Goal: Register for event/course

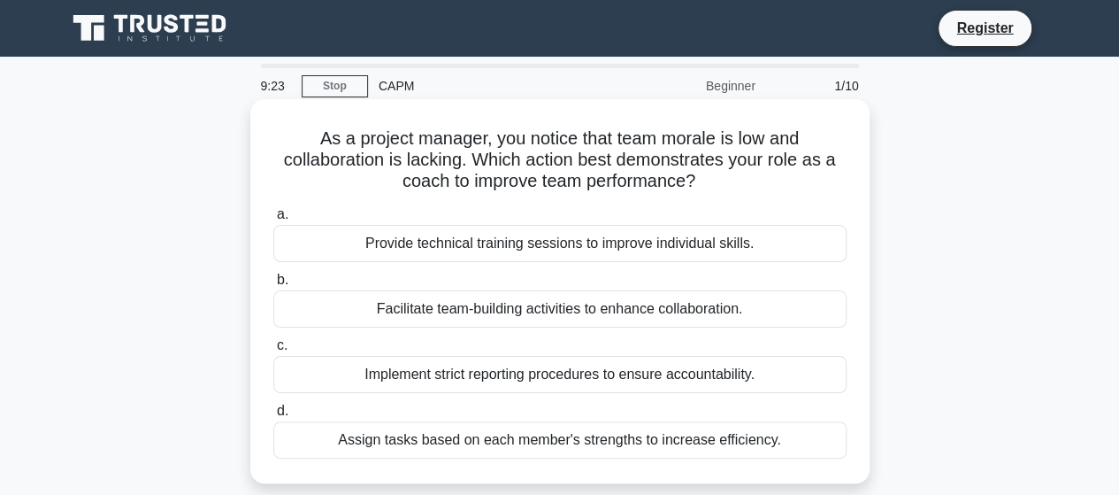
click at [381, 316] on div "Facilitate team-building activities to enhance collaboration." at bounding box center [559, 308] width 573 height 37
click at [273, 286] on input "b. Facilitate team-building activities to enhance collaboration." at bounding box center [273, 280] width 0 height 12
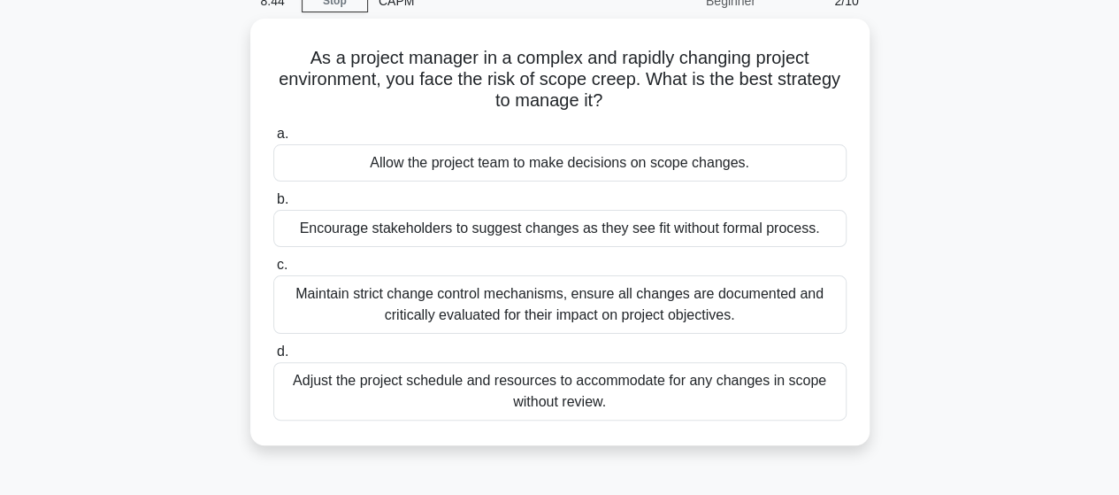
scroll to position [88, 0]
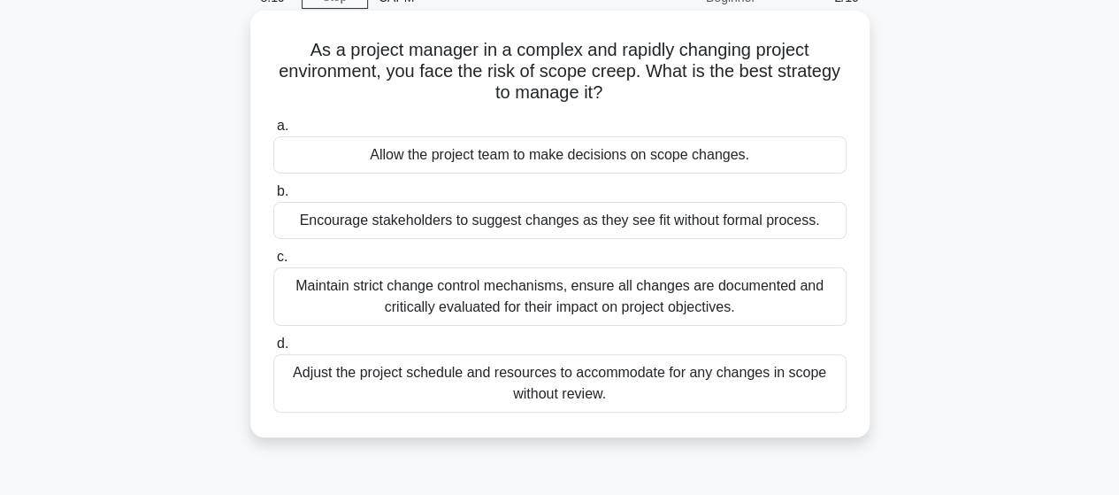
click at [426, 296] on div "Maintain strict change control mechanisms, ensure all changes are documented an…" at bounding box center [559, 296] width 573 height 58
click at [273, 263] on input "c. Maintain strict change control mechanisms, ensure all changes are documented…" at bounding box center [273, 257] width 0 height 12
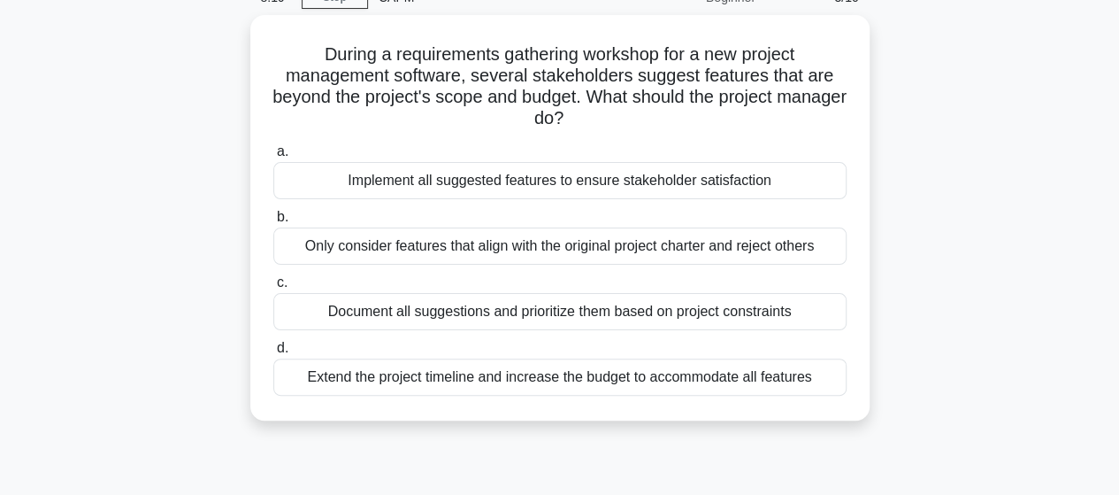
scroll to position [0, 0]
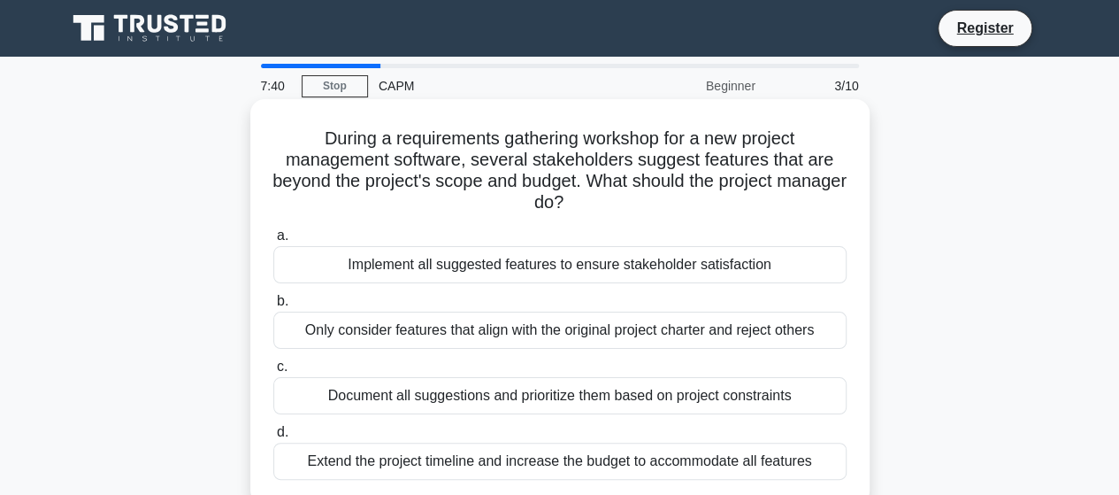
click at [474, 399] on div "Document all suggestions and prioritize them based on project constraints" at bounding box center [559, 395] width 573 height 37
click at [273, 372] on input "c. Document all suggestions and prioritize them based on project constraints" at bounding box center [273, 367] width 0 height 12
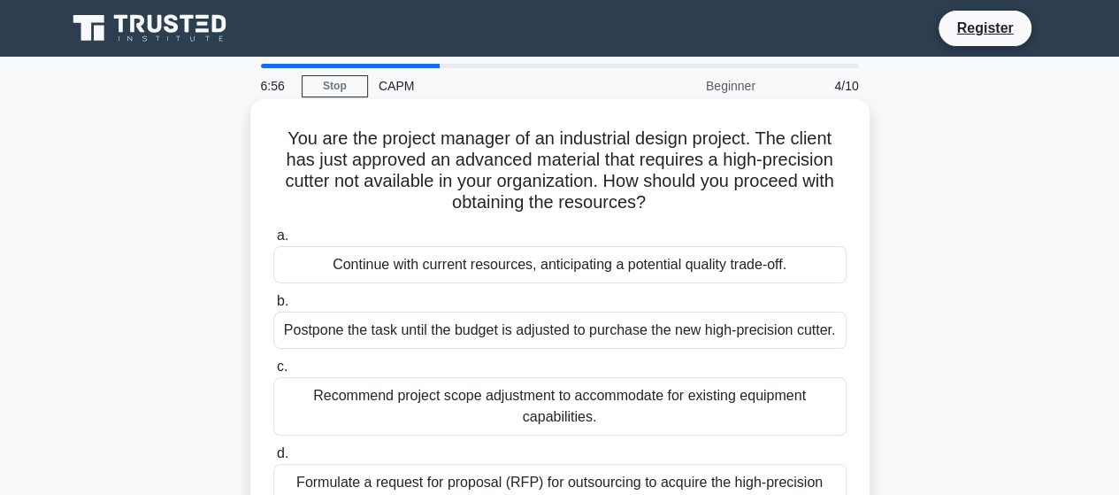
click at [437, 423] on div "Recommend project scope adjustment to accommodate for existing equipment capabi…" at bounding box center [559, 406] width 573 height 58
click at [273, 372] on input "c. Recommend project scope adjustment to accommodate for existing equipment cap…" at bounding box center [273, 367] width 0 height 12
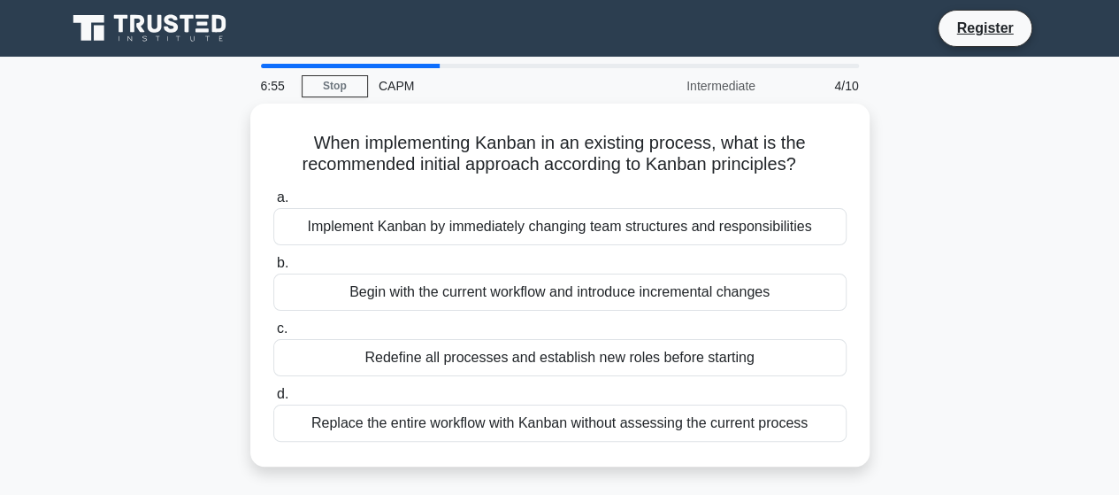
click at [437, 423] on div "Replace the entire workflow with Kanban without assessing the current process" at bounding box center [559, 422] width 573 height 37
click at [273, 400] on input "d. Replace the entire workflow with Kanban without assessing the current process" at bounding box center [273, 394] width 0 height 12
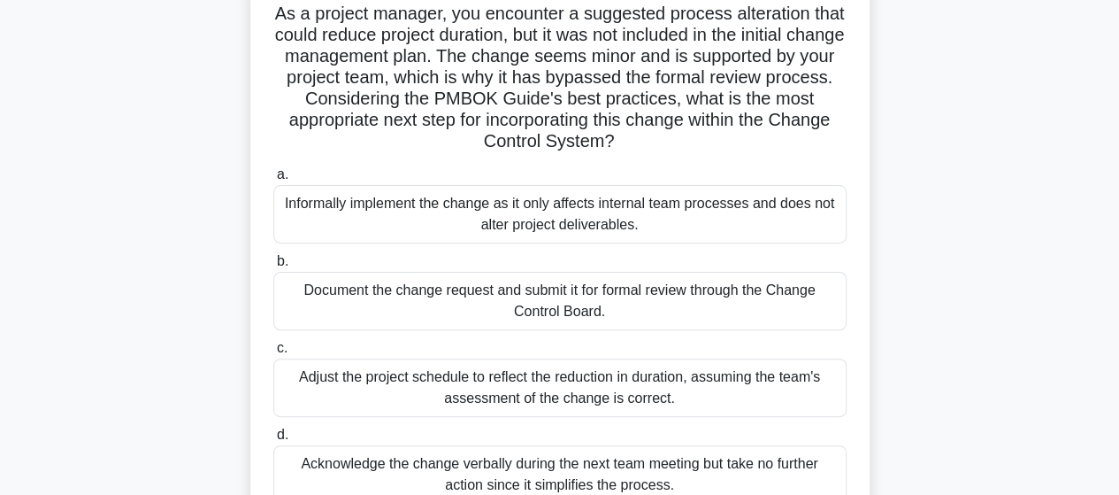
scroll to position [125, 0]
click at [551, 300] on div "Document the change request and submit it for formal review through the Change …" at bounding box center [559, 301] width 573 height 58
click at [273, 267] on input "b. Document the change request and submit it for formal review through the Chan…" at bounding box center [273, 262] width 0 height 12
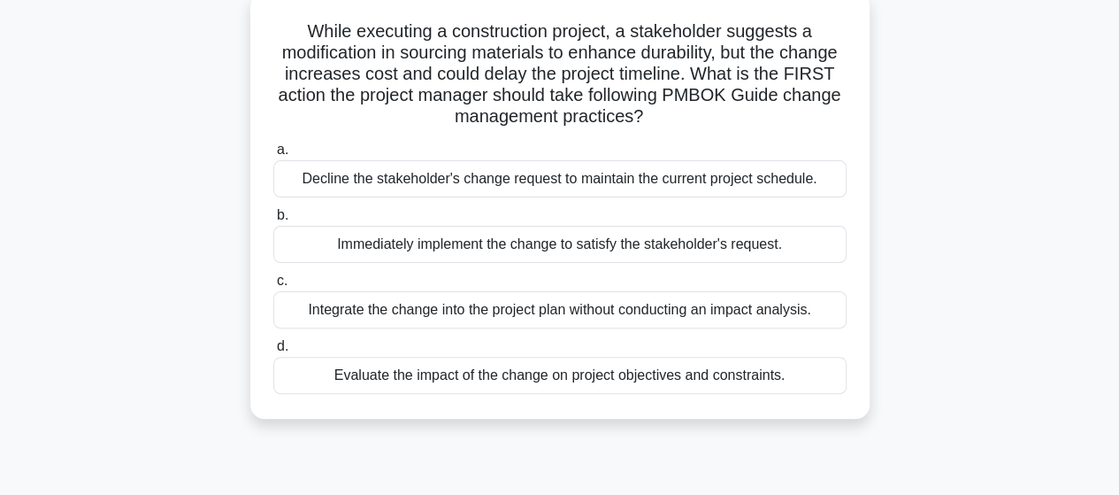
scroll to position [119, 0]
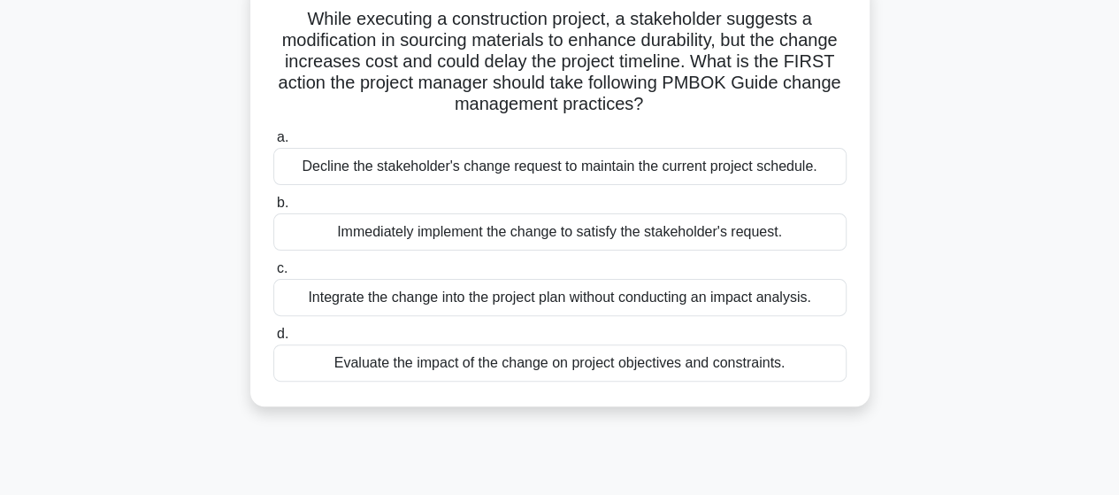
click at [623, 369] on div "Evaluate the impact of the change on project objectives and constraints." at bounding box center [559, 362] width 573 height 37
click at [273, 340] on input "d. Evaluate the impact of the change on project objectives and constraints." at bounding box center [273, 334] width 0 height 12
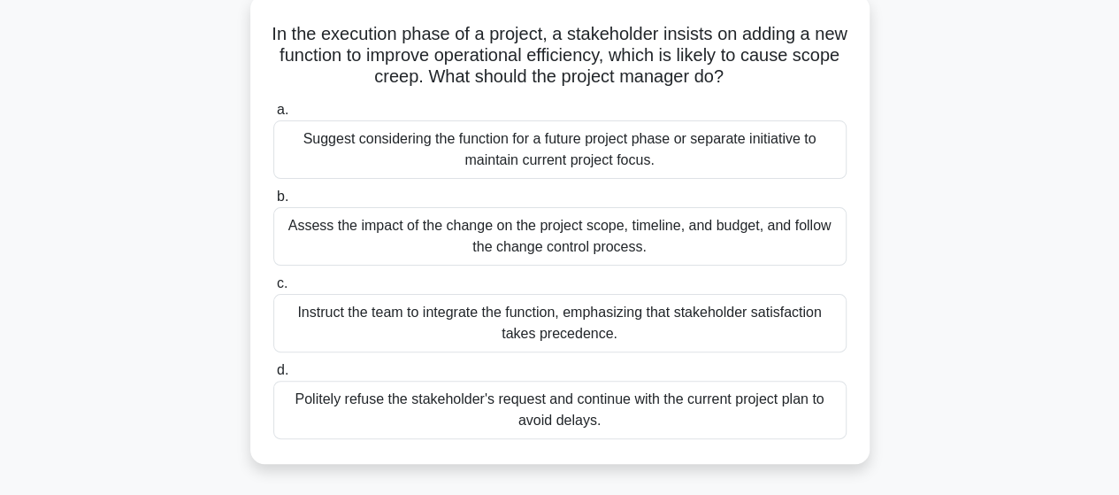
scroll to position [113, 0]
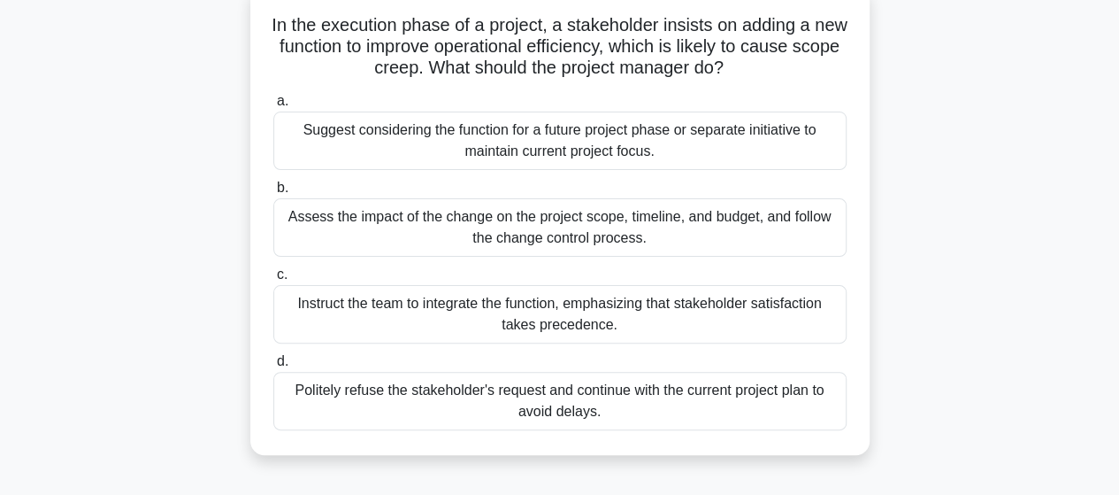
click at [586, 227] on div "Assess the impact of the change on the project scope, timeline, and budget, and…" at bounding box center [559, 227] width 573 height 58
click at [273, 194] on input "b. Assess the impact of the change on the project scope, timeline, and budget, …" at bounding box center [273, 188] width 0 height 12
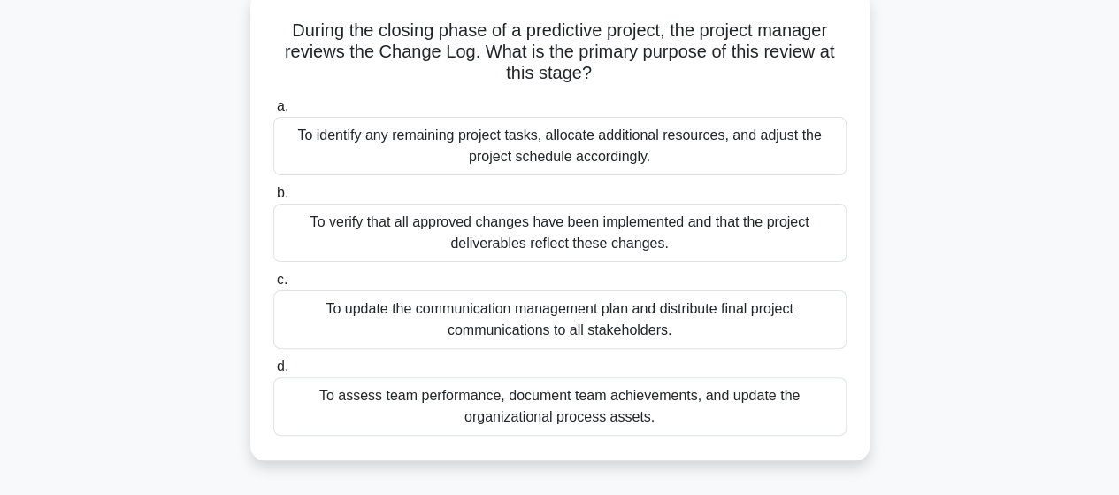
scroll to position [128, 0]
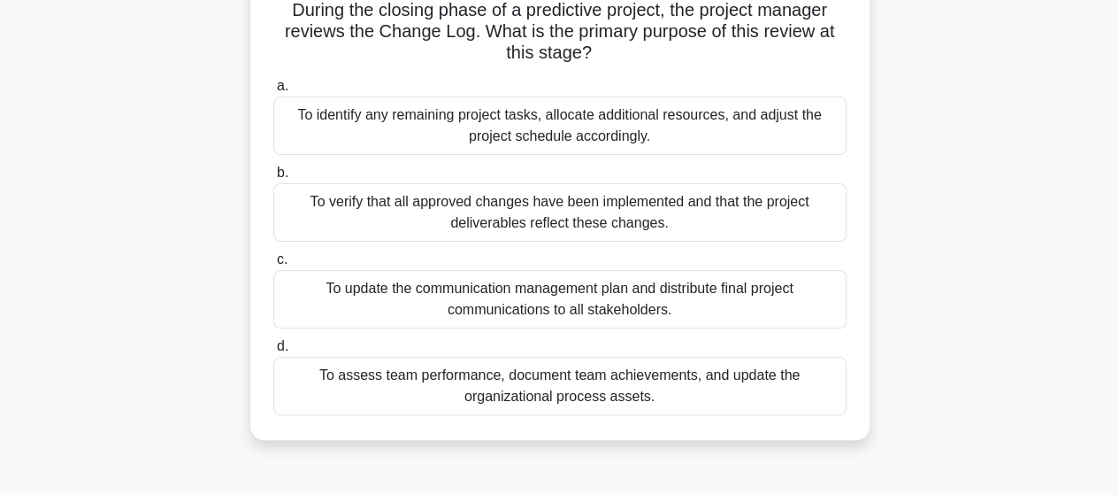
click at [541, 208] on div "To verify that all approved changes have been implemented and that the project …" at bounding box center [559, 212] width 573 height 58
click at [273, 179] on input "b. To verify that all approved changes have been implemented and that the proje…" at bounding box center [273, 173] width 0 height 12
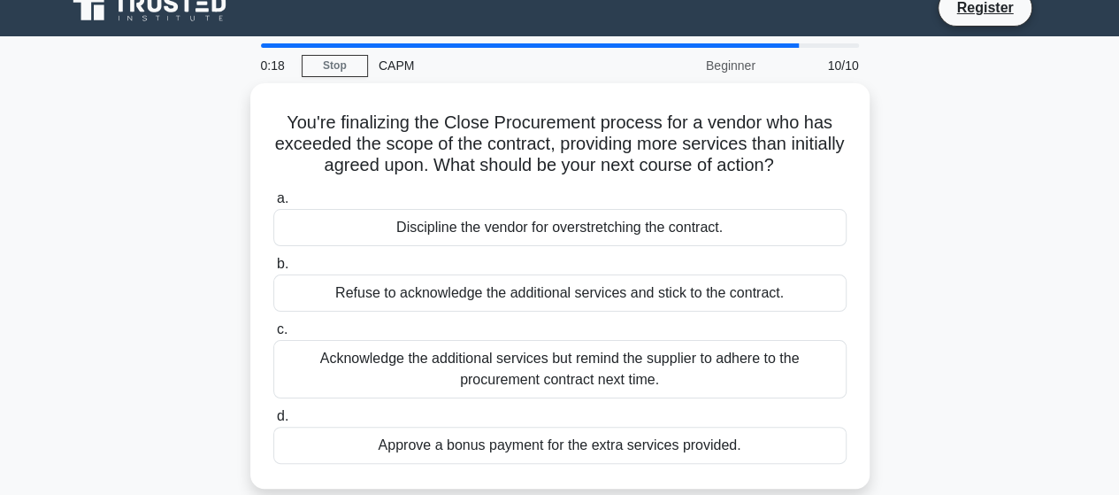
scroll to position [0, 0]
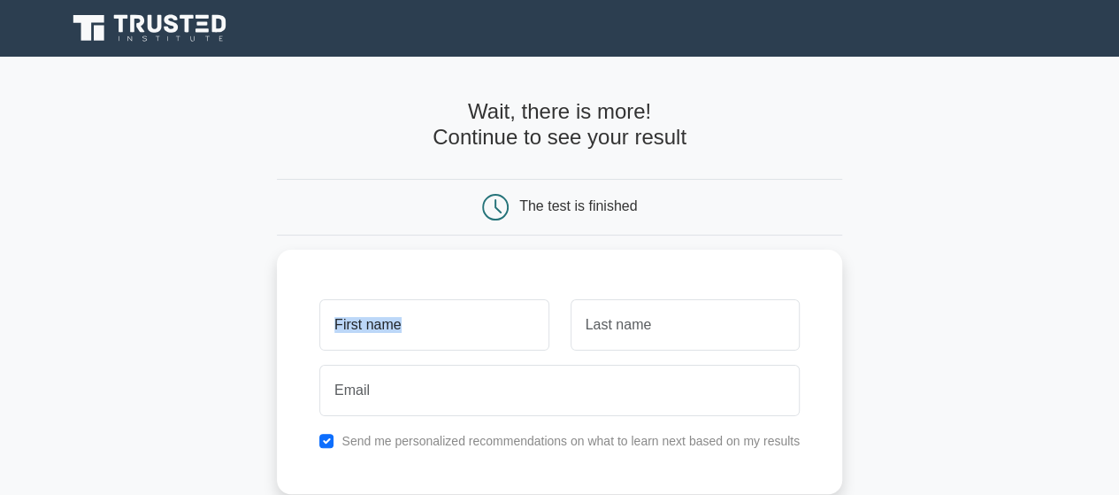
drag, startPoint x: 1117, startPoint y: 176, endPoint x: 1122, endPoint y: 319, distance: 143.4
click at [1118, 319] on html "Register and the" at bounding box center [559, 444] width 1119 height 889
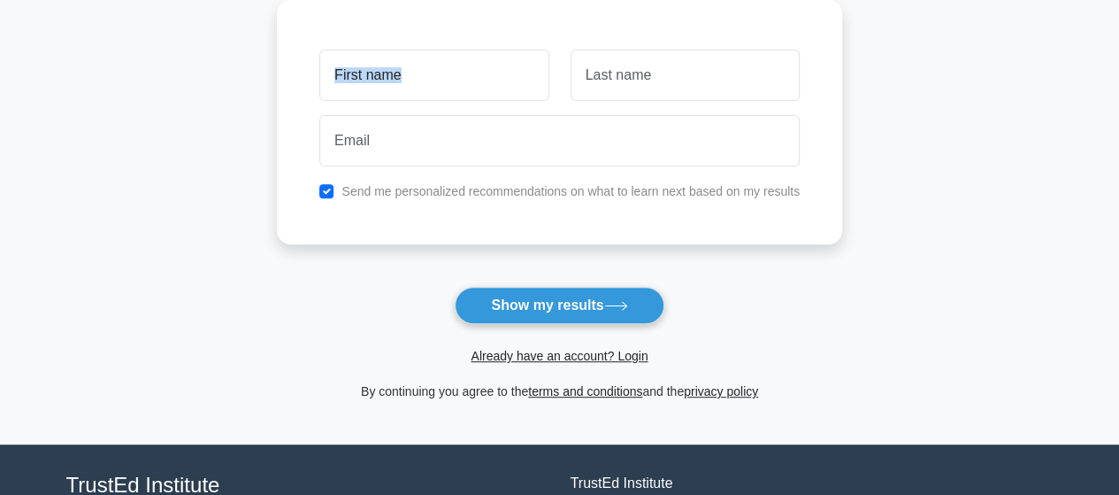
scroll to position [252, 0]
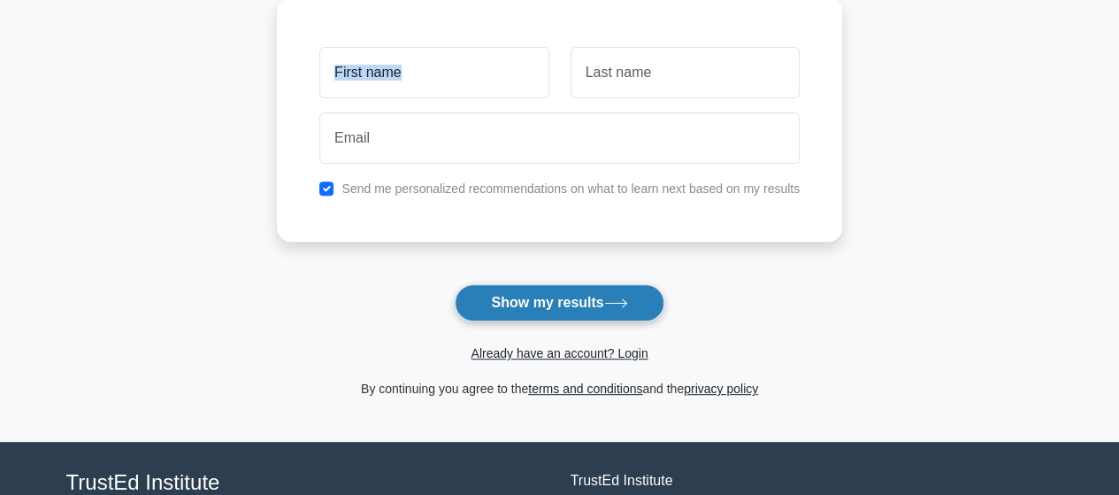
click at [540, 296] on button "Show my results" at bounding box center [559, 302] width 209 height 37
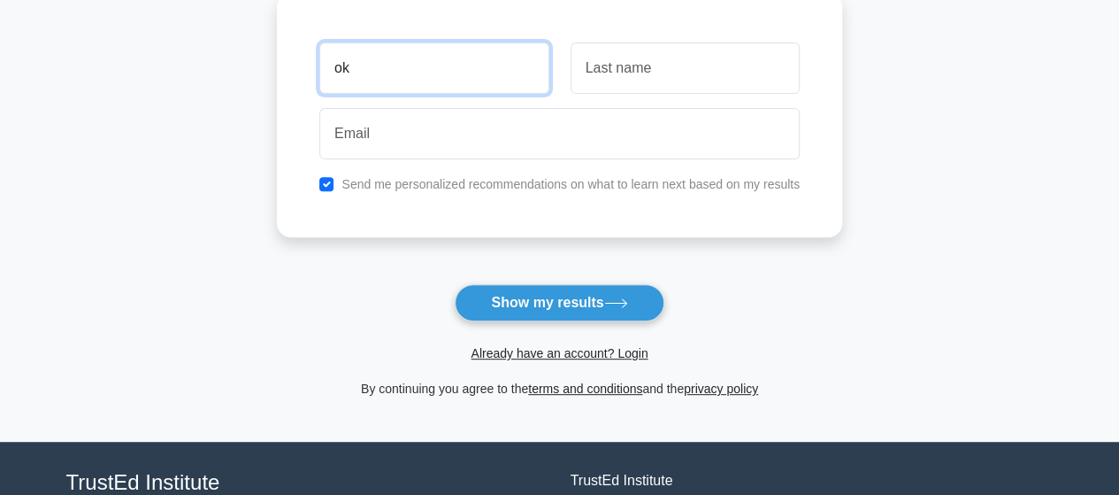
type input "o"
type input "Okumu"
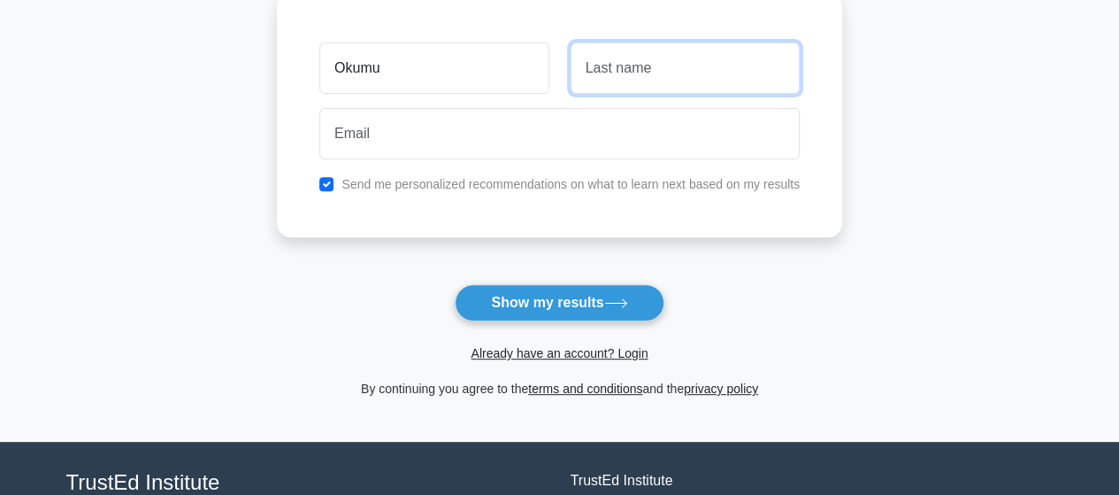
click at [664, 73] on input "text" at bounding box center [685, 67] width 229 height 51
type input "[PERSON_NAME]"
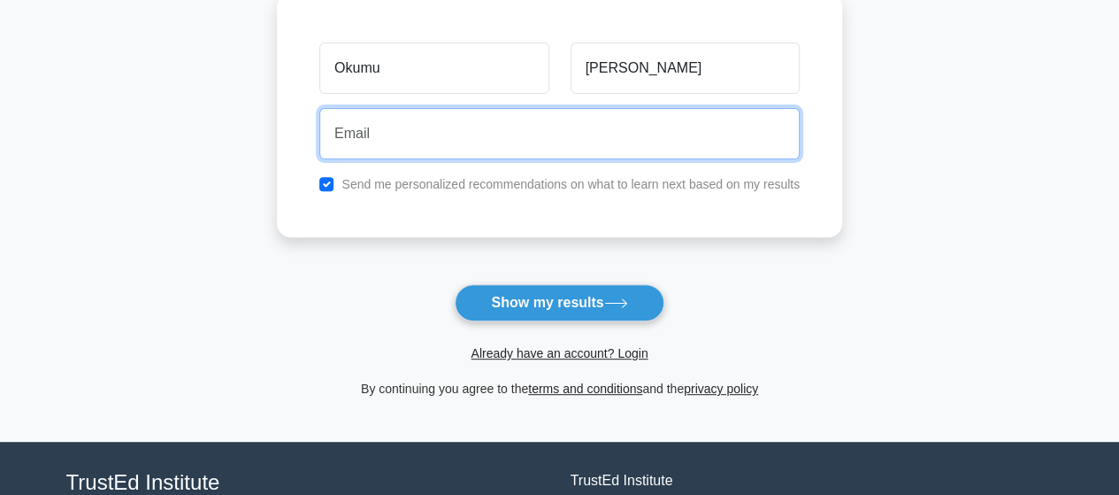
click at [366, 134] on input "email" at bounding box center [559, 133] width 480 height 51
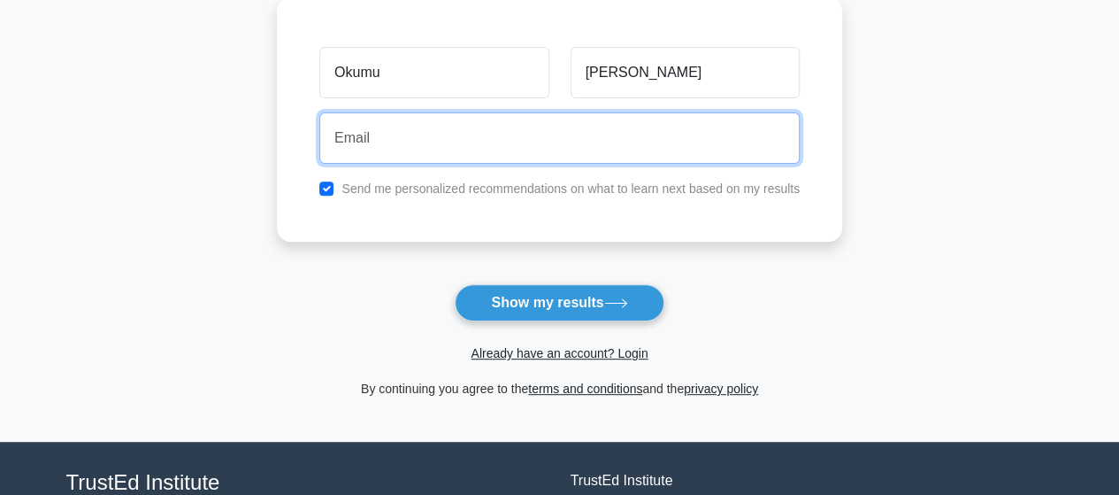
type input "[EMAIL_ADDRESS][DOMAIN_NAME]"
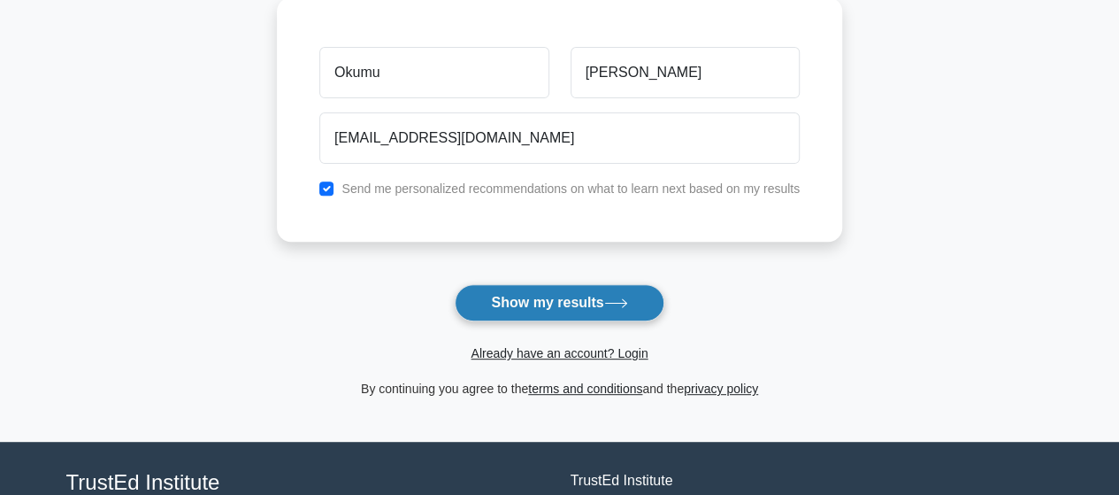
click at [523, 307] on button "Show my results" at bounding box center [559, 302] width 209 height 37
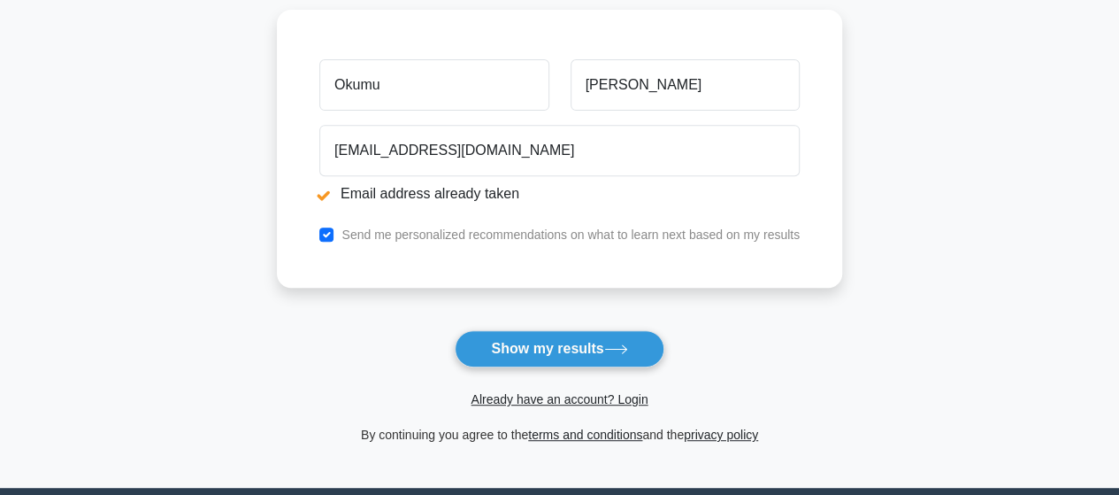
scroll to position [315, 0]
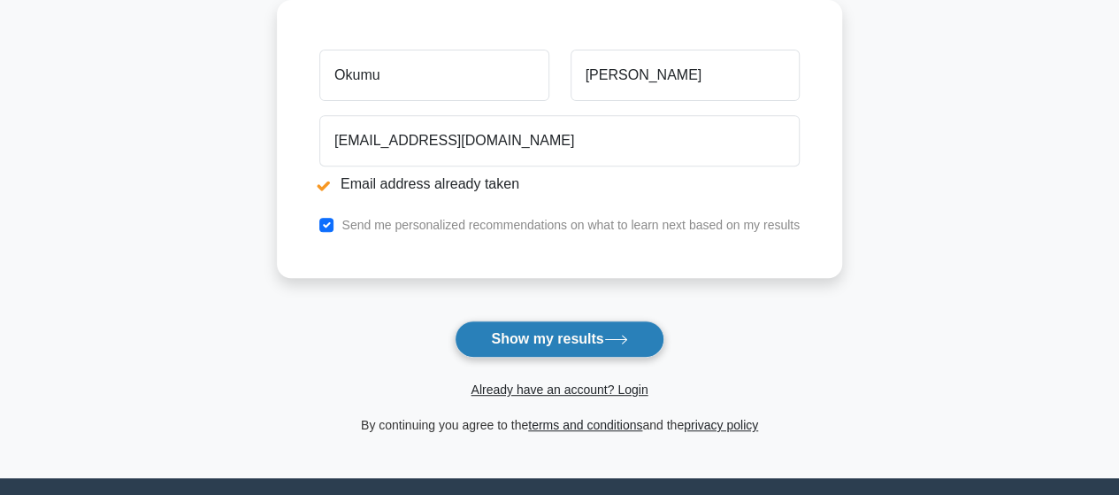
click at [541, 334] on button "Show my results" at bounding box center [559, 338] width 209 height 37
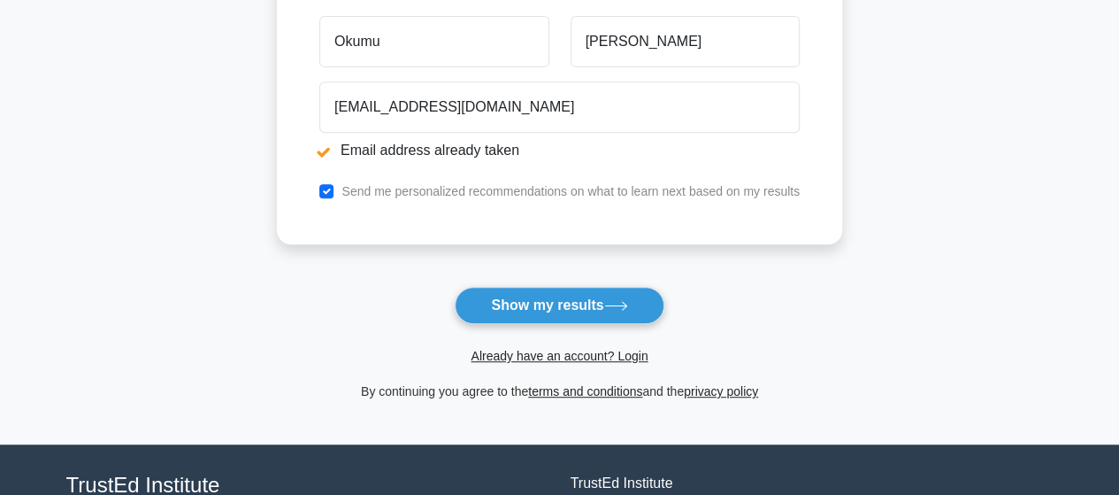
scroll to position [260, 0]
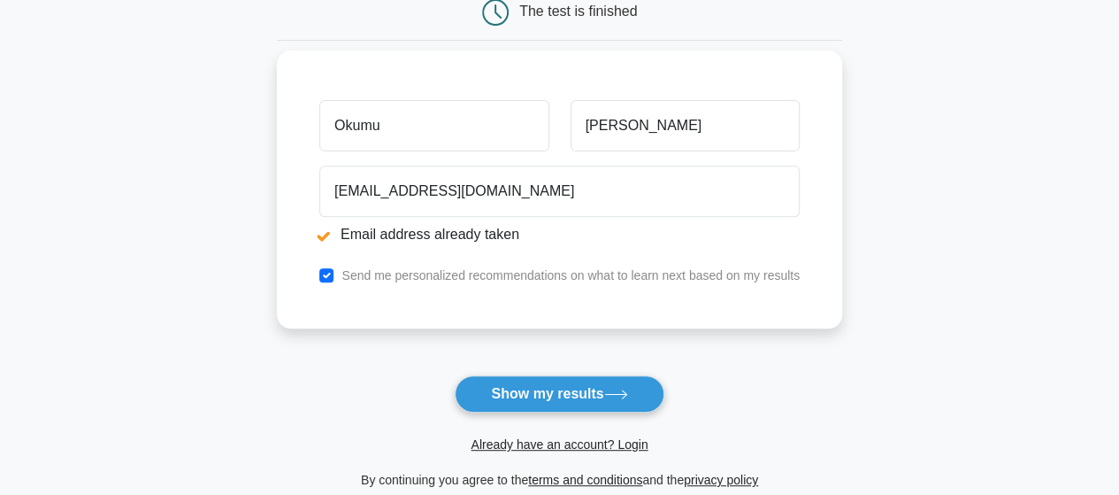
click at [518, 236] on li "Email address already taken" at bounding box center [559, 234] width 480 height 21
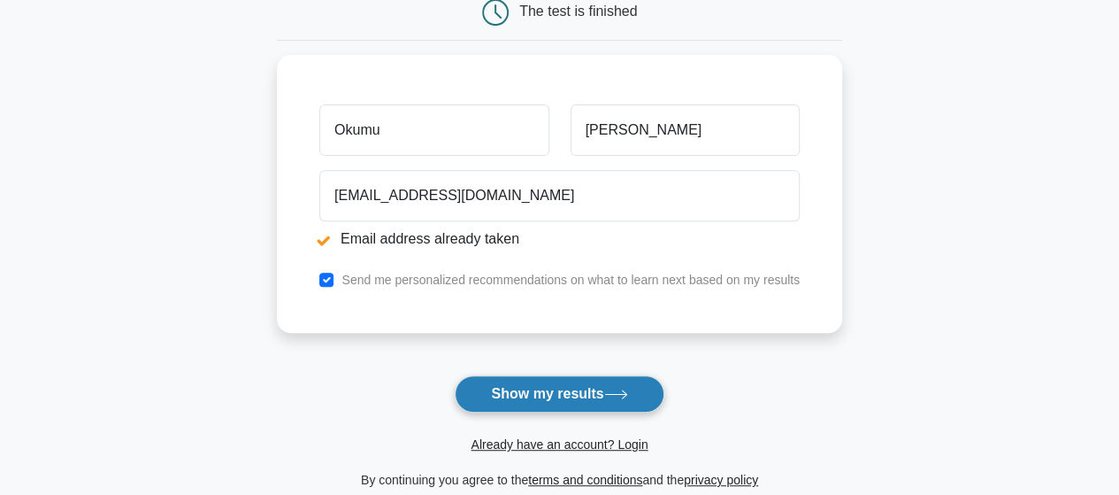
click at [576, 397] on button "Show my results" at bounding box center [559, 393] width 209 height 37
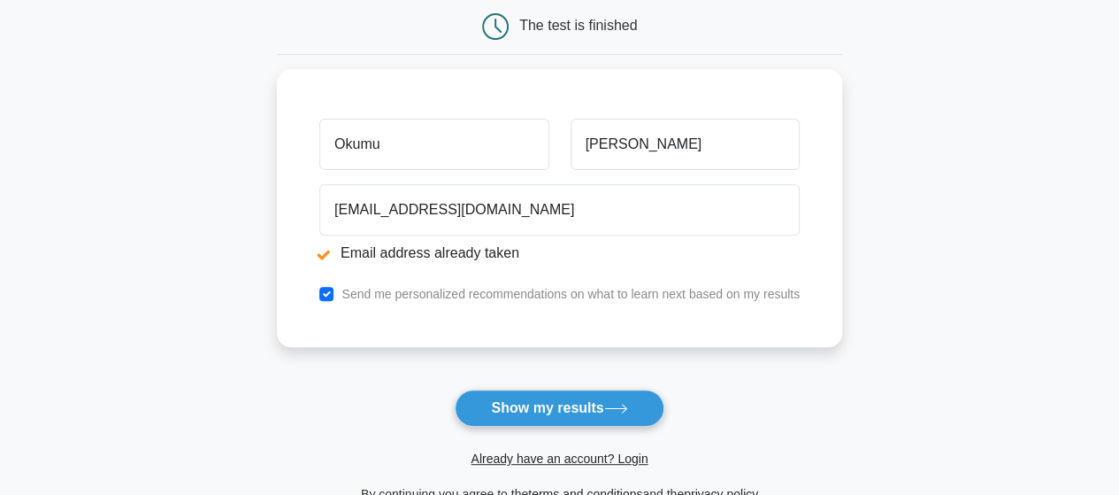
scroll to position [257, 0]
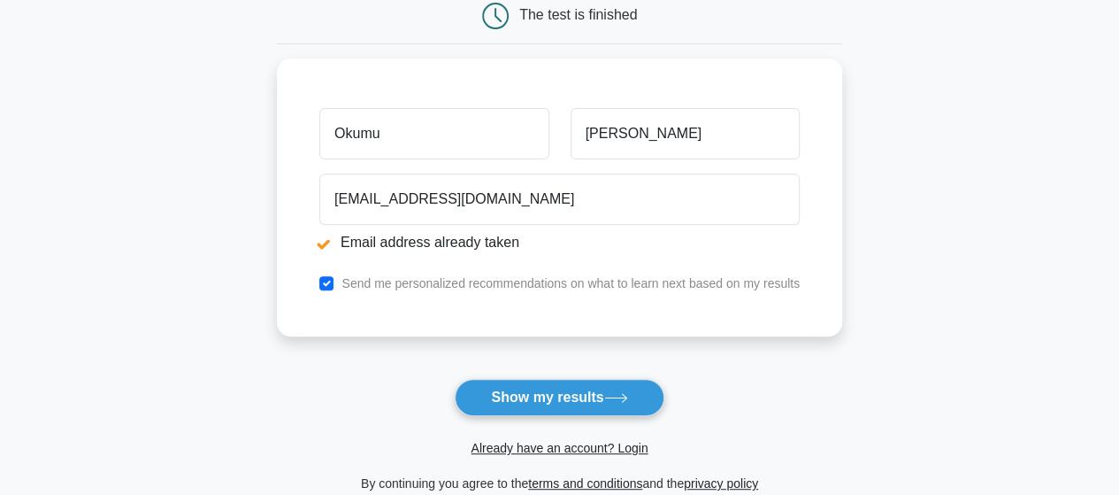
click at [497, 18] on icon at bounding box center [495, 16] width 27 height 27
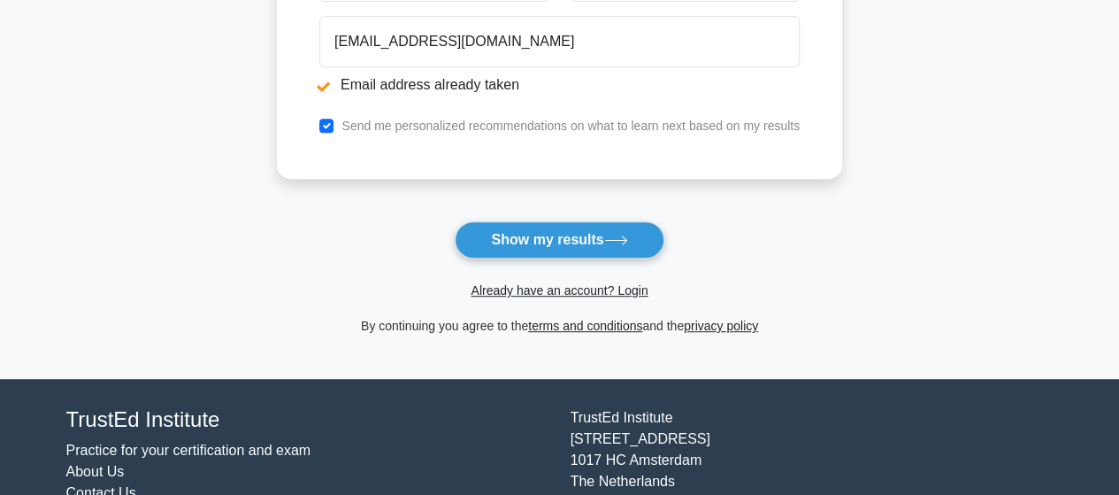
scroll to position [490, 0]
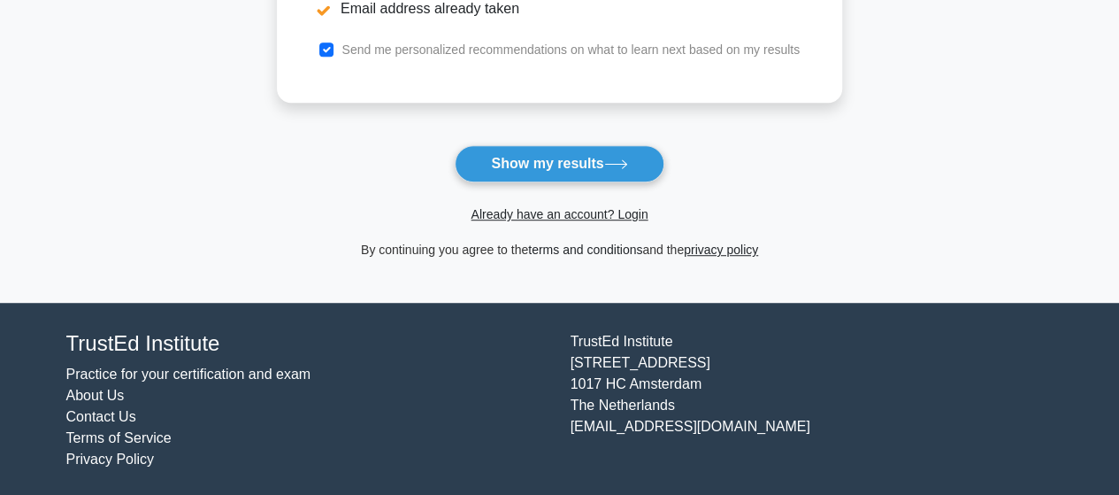
click at [596, 249] on link "terms and conditions" at bounding box center [585, 249] width 114 height 14
